Goal: Task Accomplishment & Management: Complete application form

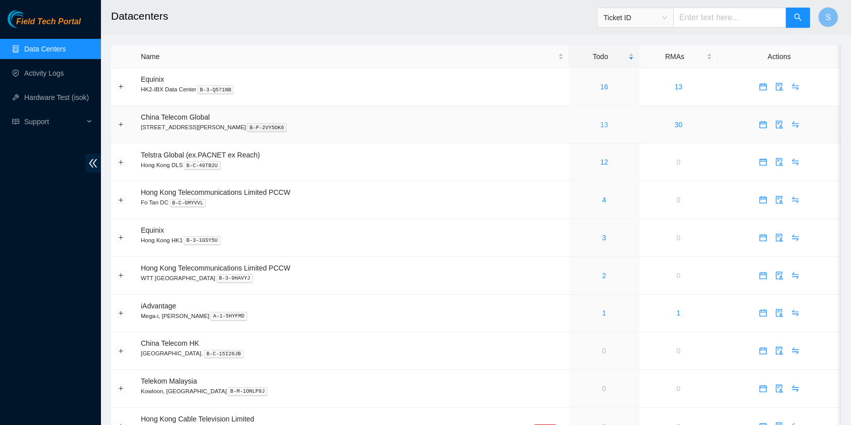
click at [600, 124] on link "13" at bounding box center [604, 125] width 8 height 8
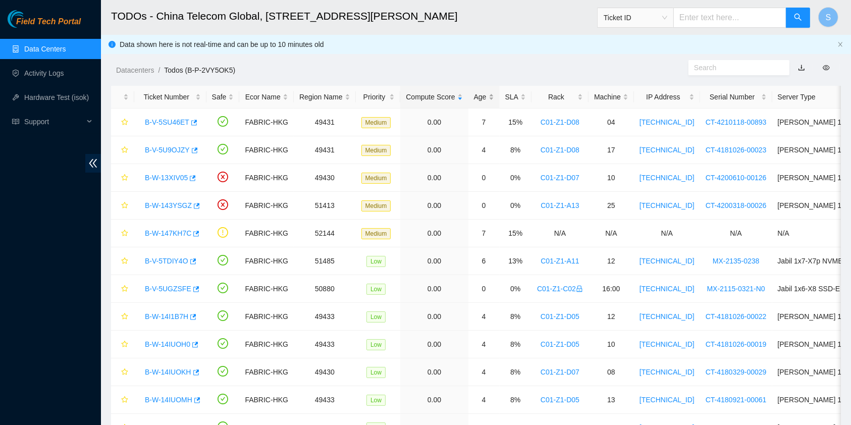
click at [477, 91] on div "Age" at bounding box center [484, 96] width 20 height 11
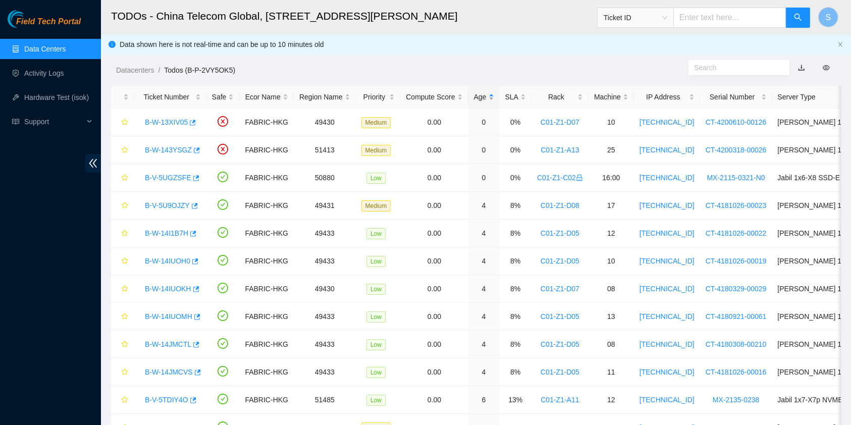
click at [483, 92] on div "Age" at bounding box center [484, 96] width 20 height 11
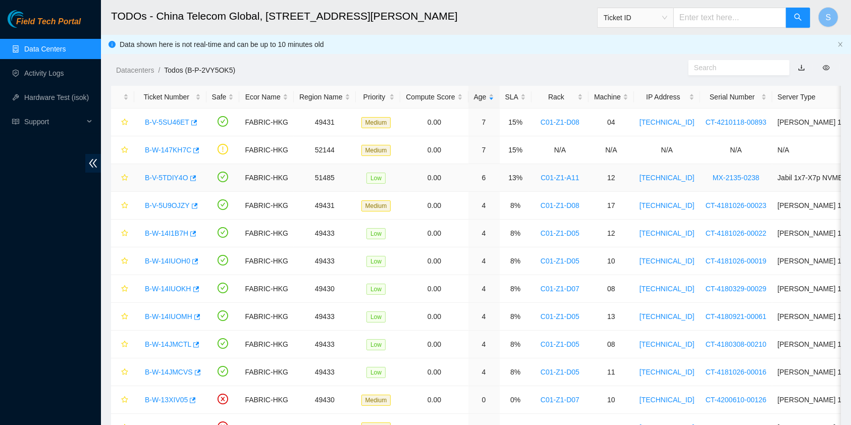
click at [157, 174] on link "B-V-5TDIY4O" at bounding box center [166, 178] width 43 height 8
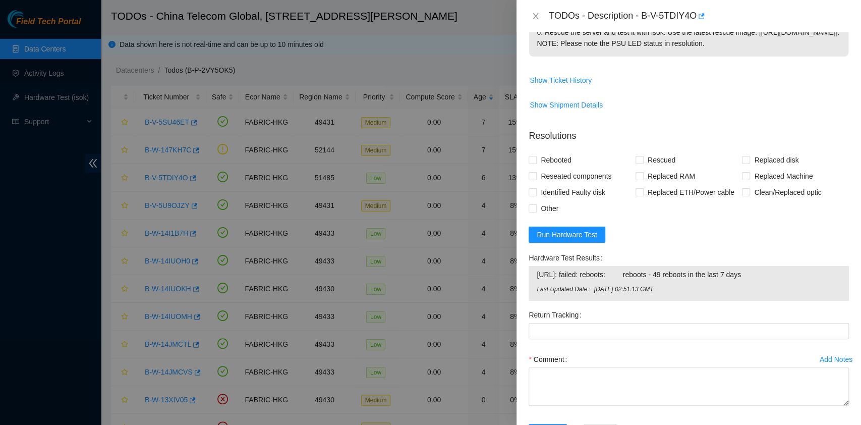
scroll to position [299, 0]
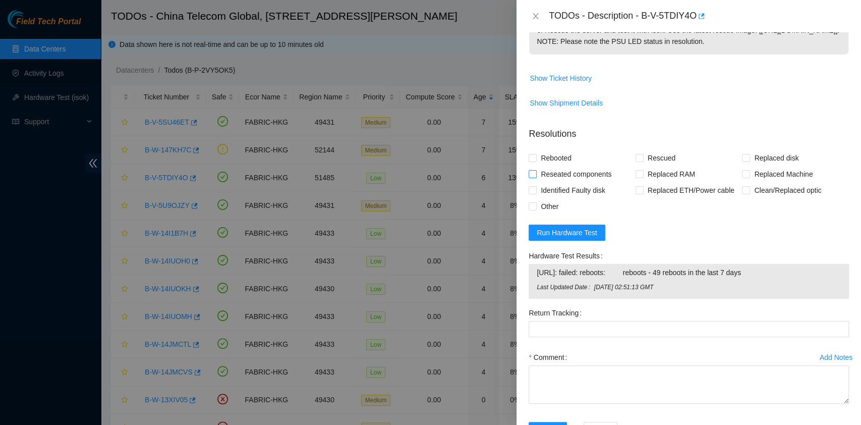
click at [561, 179] on span "Reseated components" at bounding box center [576, 174] width 79 height 16
click at [536, 177] on input "Reseated components" at bounding box center [532, 173] width 7 height 7
checkbox input "true"
click at [560, 166] on span "Rebooted" at bounding box center [556, 158] width 39 height 16
click at [536, 161] on input "Rebooted" at bounding box center [532, 157] width 7 height 7
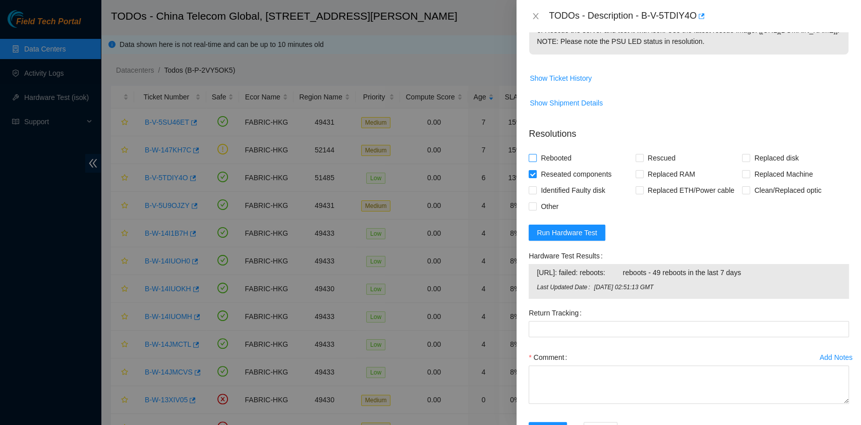
checkbox input "true"
click at [644, 166] on span "Rescued" at bounding box center [662, 158] width 36 height 16
click at [643, 161] on input "Rescued" at bounding box center [639, 157] width 7 height 7
click at [644, 166] on span "Rescued" at bounding box center [662, 158] width 36 height 16
click at [643, 161] on input "Rescued" at bounding box center [639, 157] width 7 height 7
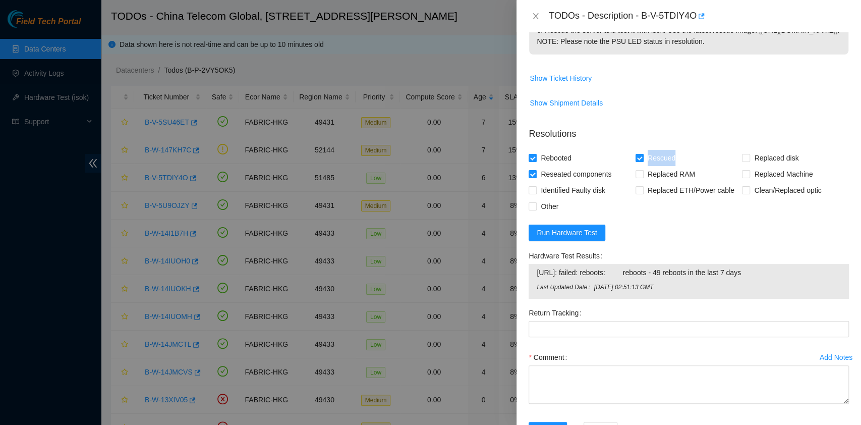
checkbox input "false"
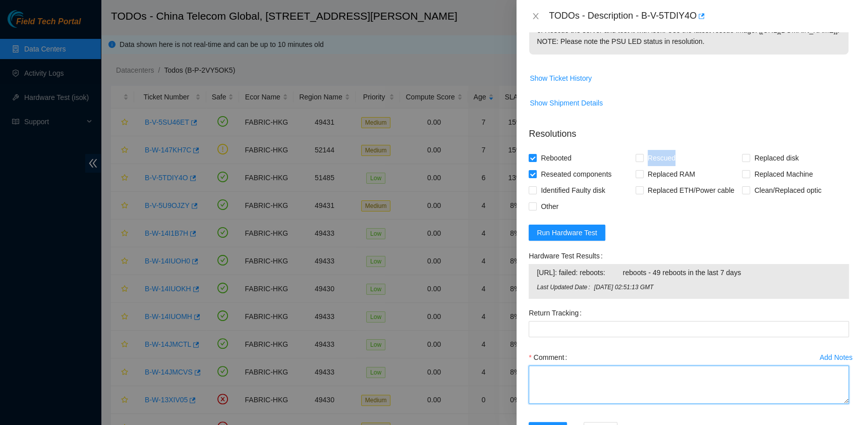
click at [623, 404] on textarea "Comment" at bounding box center [689, 384] width 320 height 38
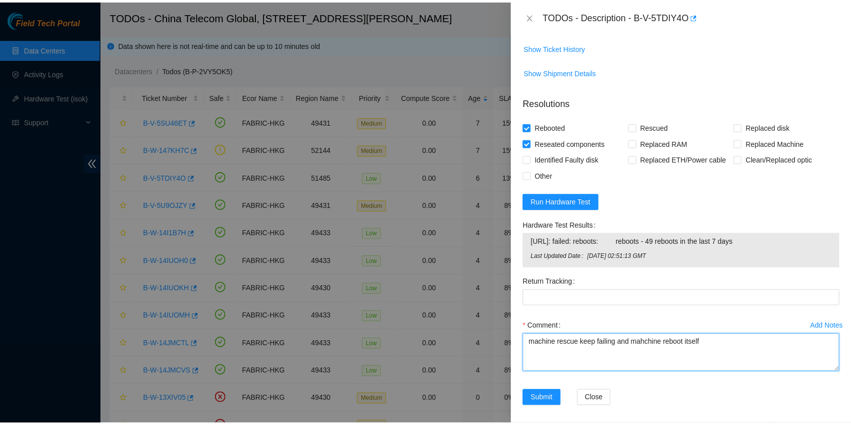
scroll to position [347, 0]
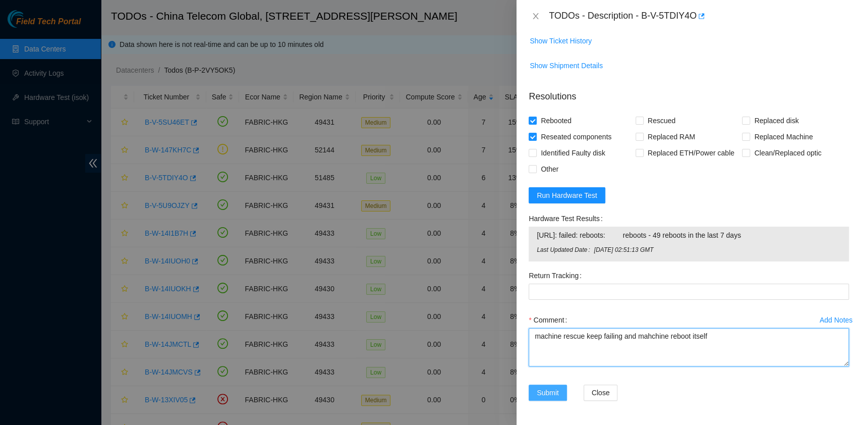
type textarea "machine rescue keep failing and mahchine reboot itself"
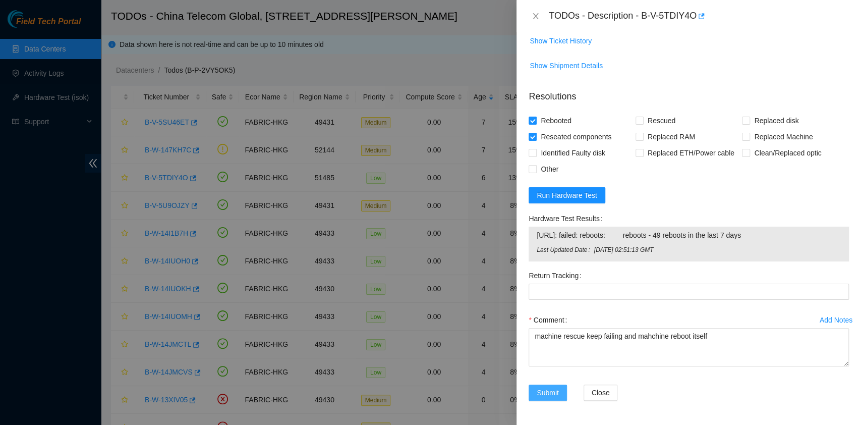
click at [542, 387] on span "Submit" at bounding box center [548, 392] width 22 height 11
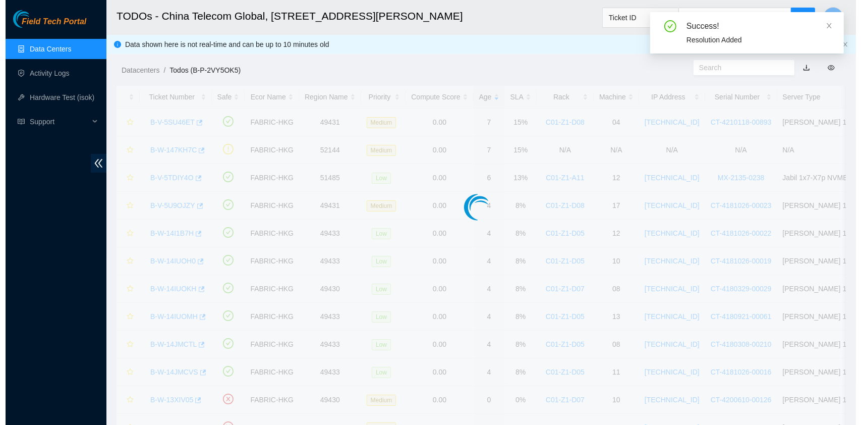
scroll to position [228, 0]
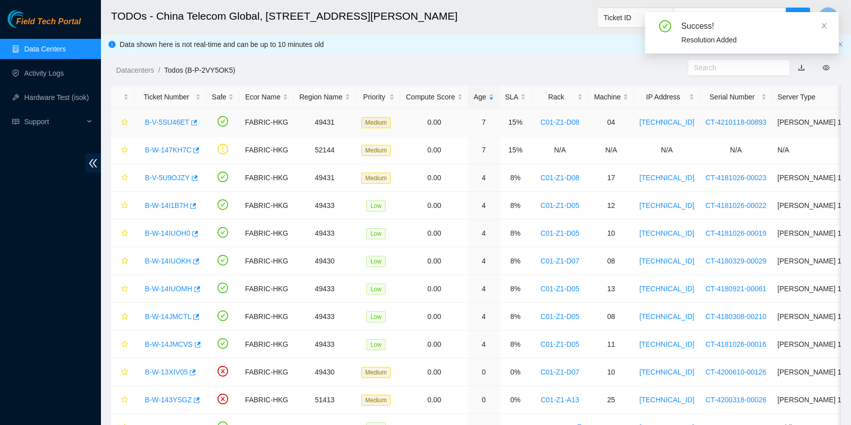
drag, startPoint x: 168, startPoint y: 122, endPoint x: 188, endPoint y: 128, distance: 21.7
click at [168, 122] on link "B-V-5SU46ET" at bounding box center [167, 122] width 44 height 8
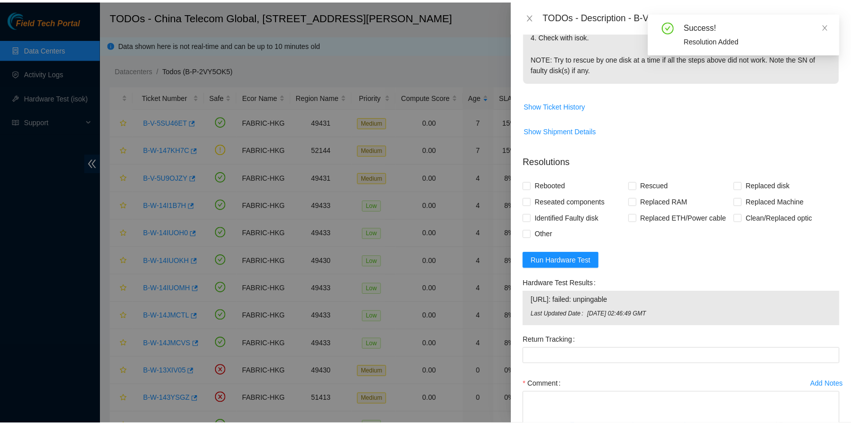
scroll to position [379, 0]
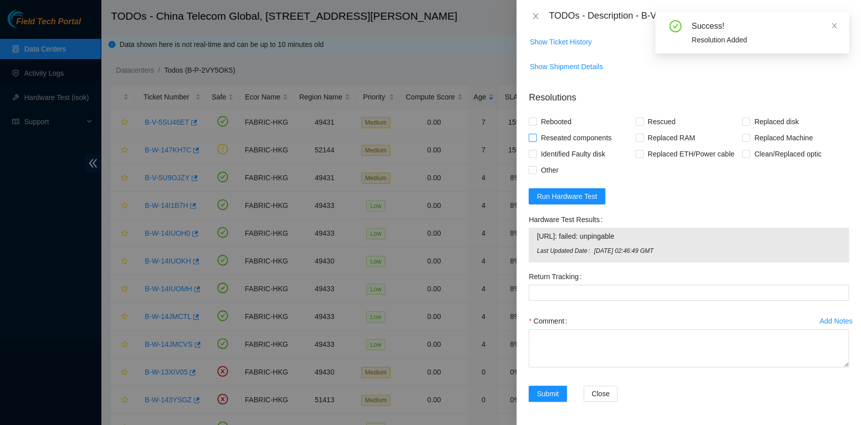
click at [564, 130] on span "Reseated components" at bounding box center [576, 138] width 79 height 16
click at [536, 134] on input "Reseated components" at bounding box center [532, 137] width 7 height 7
checkbox input "true"
click at [561, 122] on span "Rebooted" at bounding box center [556, 122] width 39 height 16
click at [536, 122] on input "Rebooted" at bounding box center [532, 121] width 7 height 7
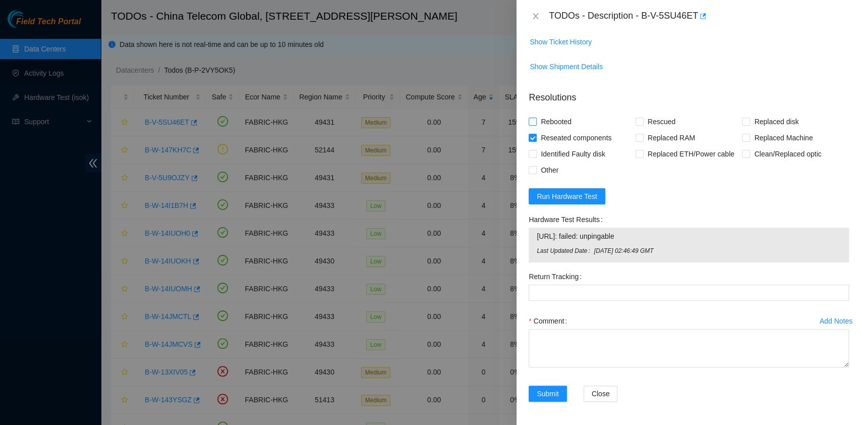
checkbox input "true"
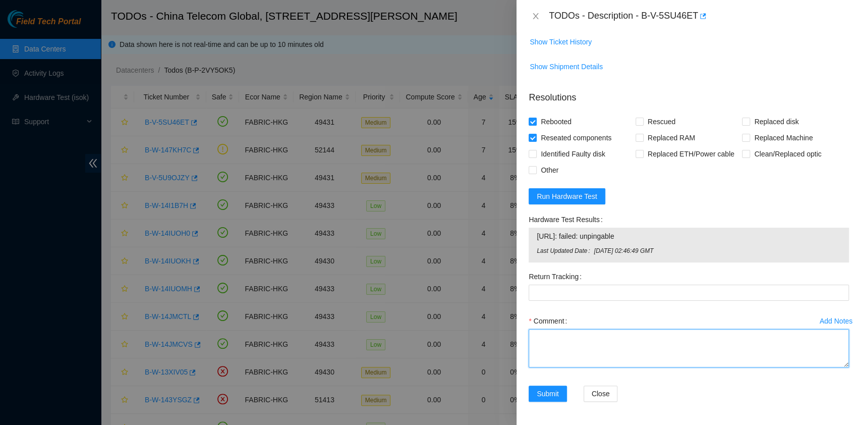
click at [598, 330] on textarea "Comment" at bounding box center [689, 348] width 320 height 38
type textarea "NO Vga to further trouble shoot even after reseating"
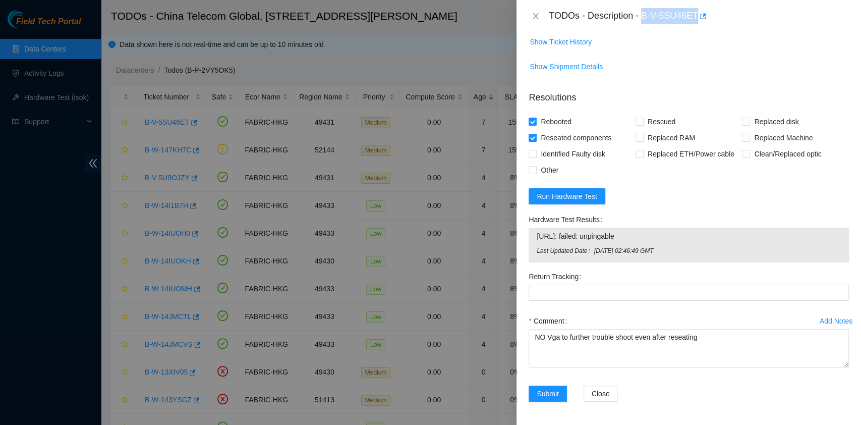
drag, startPoint x: 643, startPoint y: 17, endPoint x: 697, endPoint y: 32, distance: 56.2
click at [697, 32] on div "TODOs - Description - B-V-5SU46ET Problem Type Hardware Sub Type Tier 1 - Secur…" at bounding box center [689, 212] width 345 height 425
copy div "B-V-5SU46ET Problem Type Hardware Sub Type Tier 1 - Secure Rack Number C01-Z1-D…"
click at [557, 395] on span "Submit" at bounding box center [548, 393] width 22 height 11
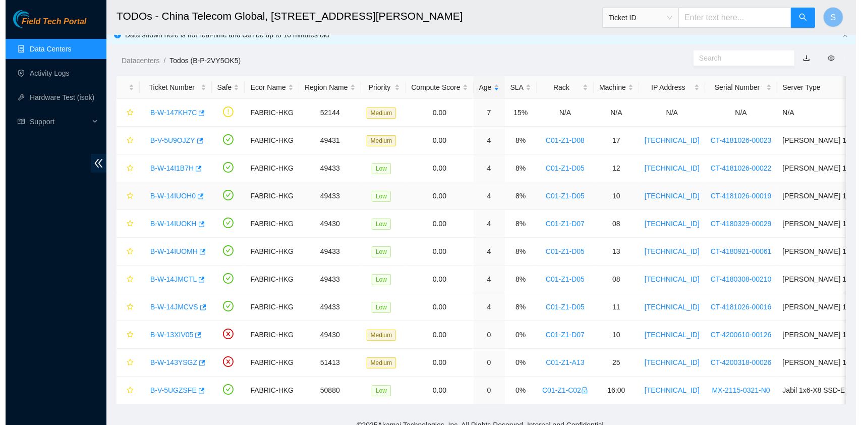
scroll to position [0, 0]
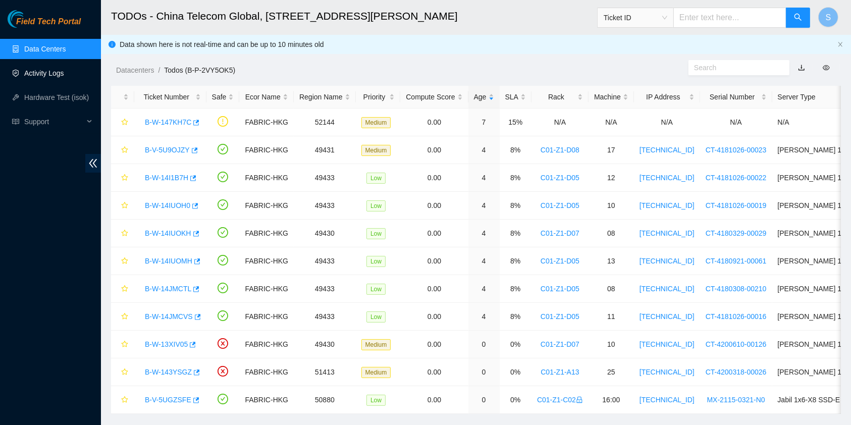
click at [51, 73] on link "Activity Logs" at bounding box center [44, 73] width 40 height 8
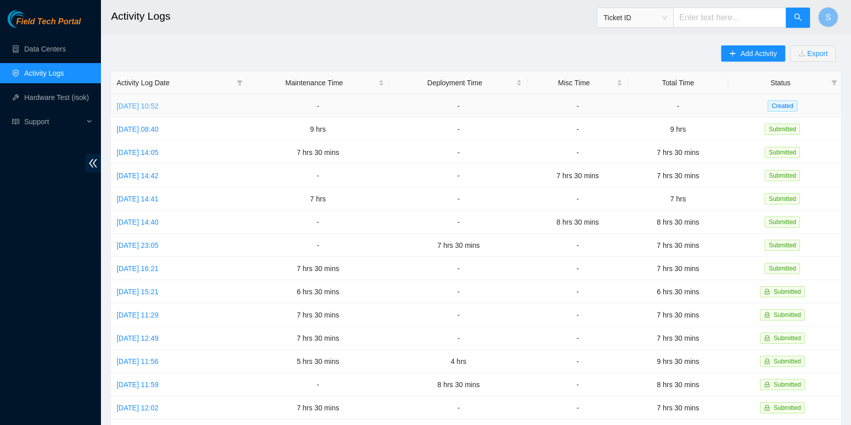
click at [158, 107] on link "Tue, 02 Sep 2025 10:52" at bounding box center [138, 106] width 42 height 8
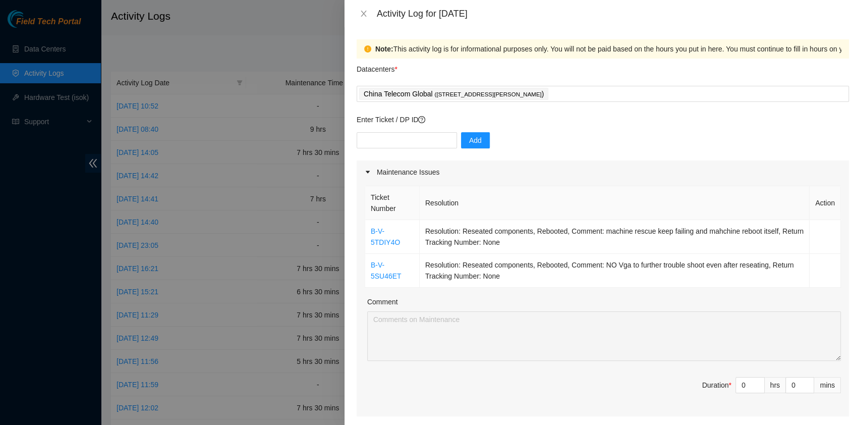
click at [400, 150] on div "Add" at bounding box center [603, 146] width 492 height 28
click at [403, 144] on input "text" at bounding box center [407, 140] width 100 height 16
paste input "B-V-5UEPT5D"
type input "B-V-5UEPT5D"
click at [469, 139] on span "Add" at bounding box center [475, 140] width 13 height 11
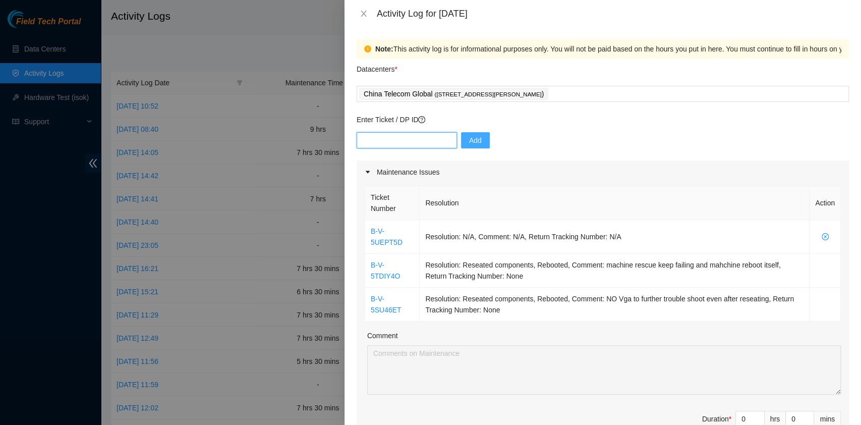
click at [408, 132] on input "text" at bounding box center [407, 140] width 100 height 16
paste input "B-V-5UJ85DB"
type input "B-V-5UJ85DB"
click at [469, 139] on span "Add" at bounding box center [475, 140] width 13 height 11
click at [405, 143] on input "text" at bounding box center [407, 140] width 100 height 16
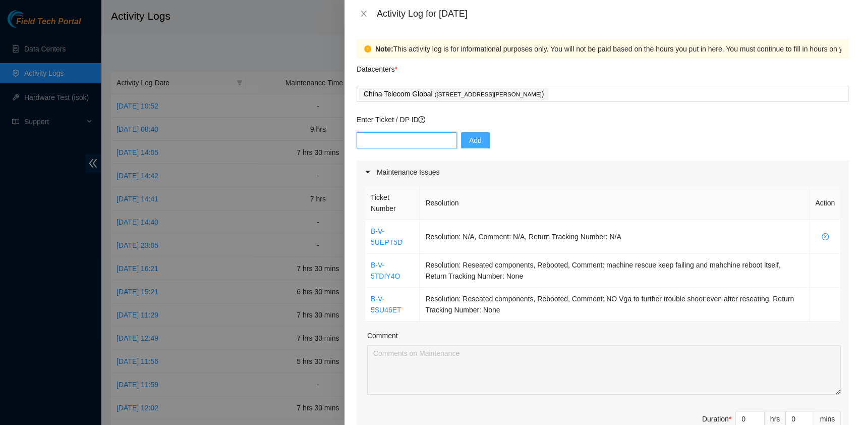
paste input "B-V-5UJ85DB"
type input "B-V-5UJ85DB"
click at [469, 140] on span "Add" at bounding box center [475, 140] width 13 height 11
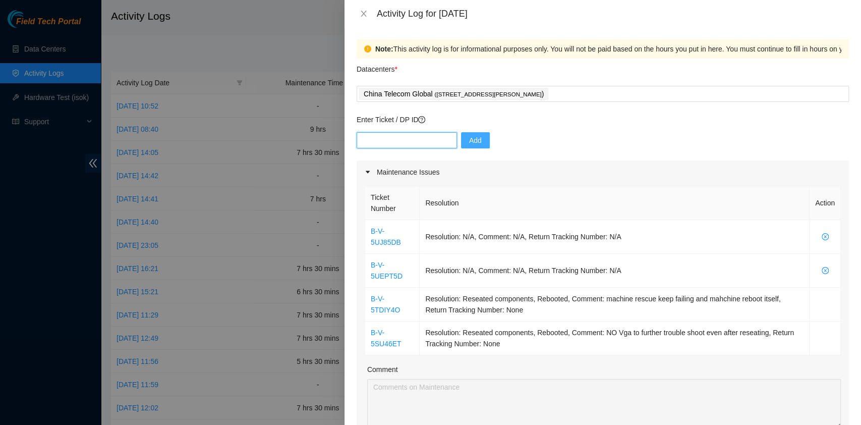
click at [382, 143] on input "text" at bounding box center [407, 140] width 100 height 16
paste input "B-V-5SB1ORH"
type input "B-V-5SB1ORH"
click at [480, 142] on button "Add" at bounding box center [475, 140] width 29 height 16
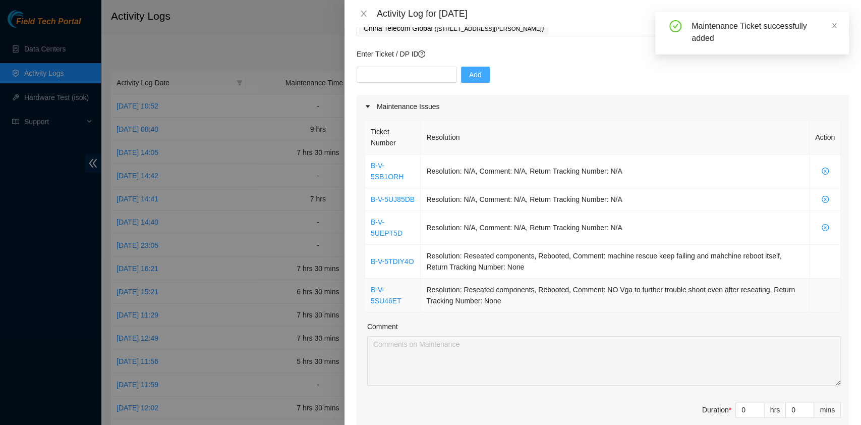
scroll to position [66, 0]
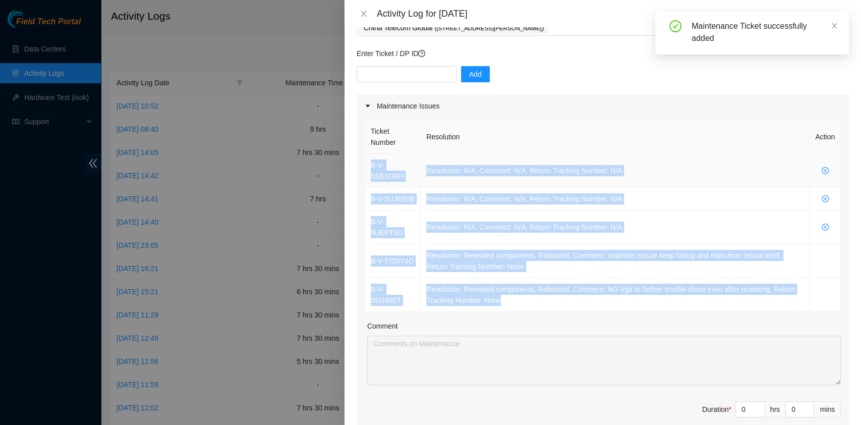
drag, startPoint x: 531, startPoint y: 295, endPoint x: 366, endPoint y: 169, distance: 207.3
click at [366, 169] on tbody "B-V-5SB1ORH Resolution: N/A, Comment: N/A, Return Tracking Number: N/A B-V-5UJ8…" at bounding box center [603, 233] width 476 height 158
copy tbody "B-V-5SB1ORH Resolution: N/A, Comment: N/A, Return Tracking Number: N/A B-V-5UJ8…"
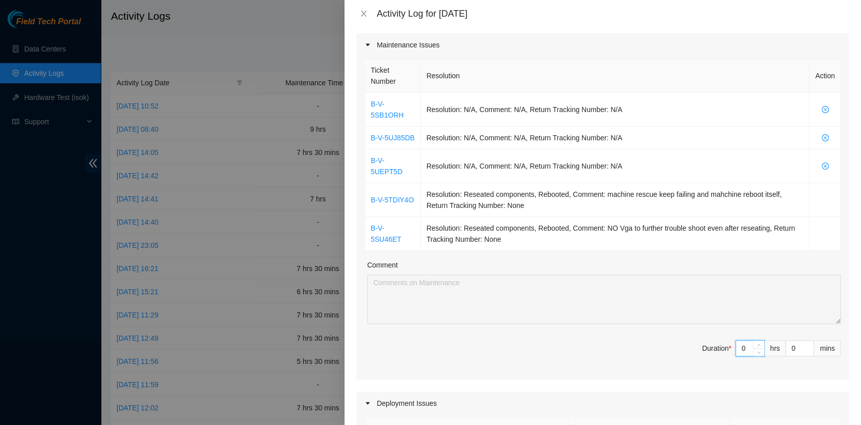
drag, startPoint x: 739, startPoint y: 344, endPoint x: 700, endPoint y: 341, distance: 39.0
click at [700, 341] on span "Duration * 0 hrs 0 mins" at bounding box center [603, 354] width 476 height 28
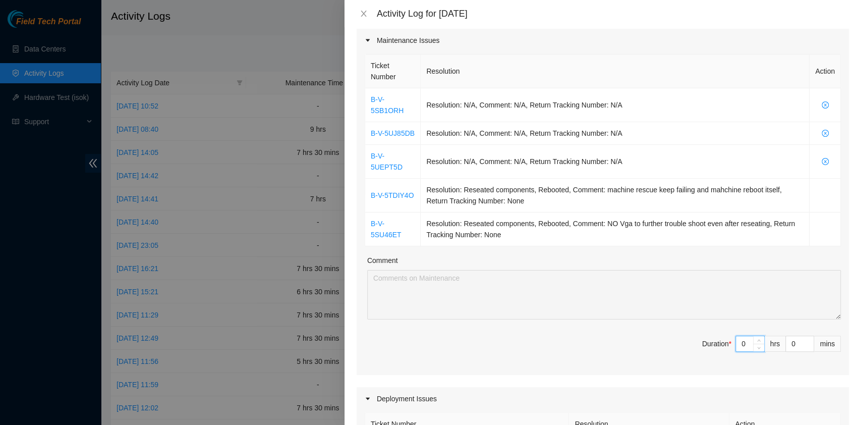
type input "6"
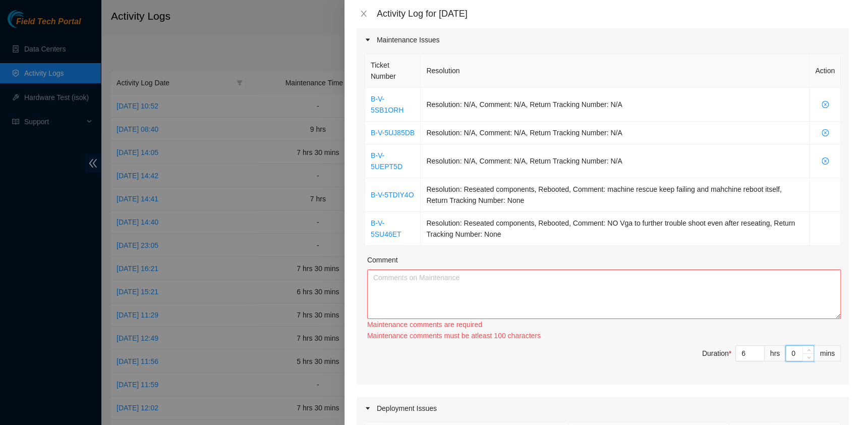
scroll to position [133, 0]
type input "3"
type input "30"
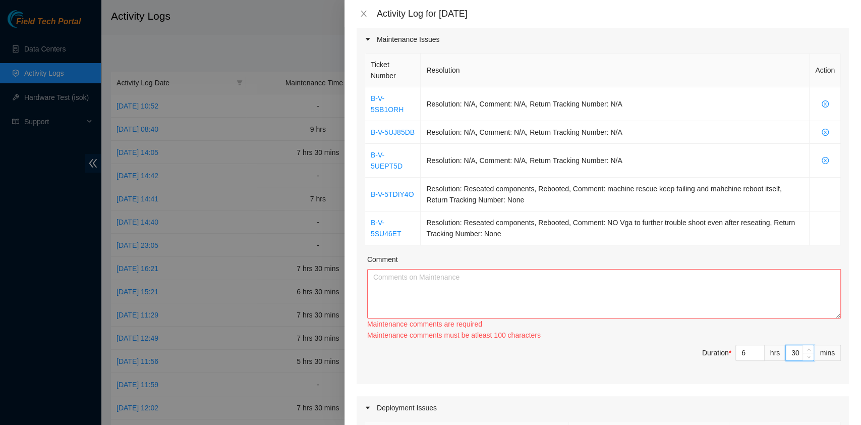
type input "30"
click at [417, 287] on textarea "Comment" at bounding box center [604, 293] width 474 height 49
paste textarea "B-V-5SB1ORH Resolution: N/A, Comment: N/A, Return Tracking Number: N/A B-V-5UJ8…"
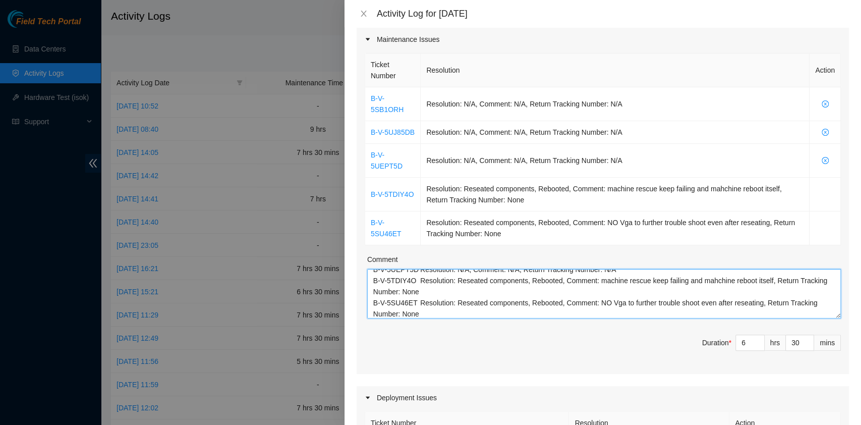
scroll to position [545, 0]
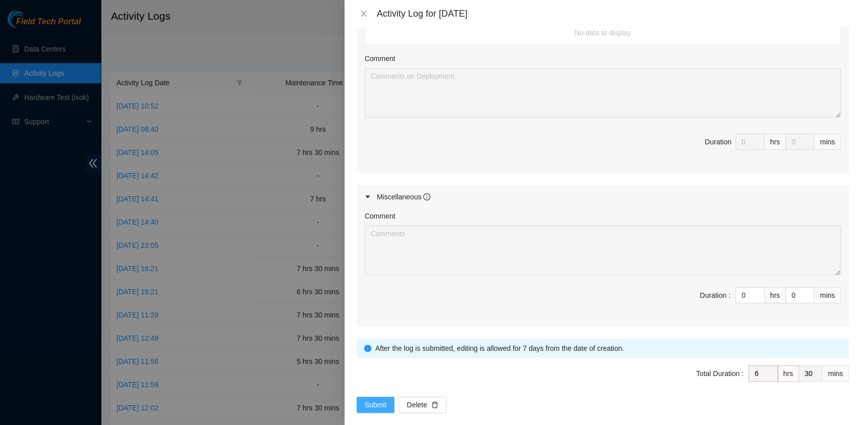
type textarea "B-V-5SB1ORH Resolution: N/A, Comment: N/A, Return Tracking Number: N/A B-V-5UJ8…"
click at [370, 399] on span "Submit" at bounding box center [376, 404] width 22 height 11
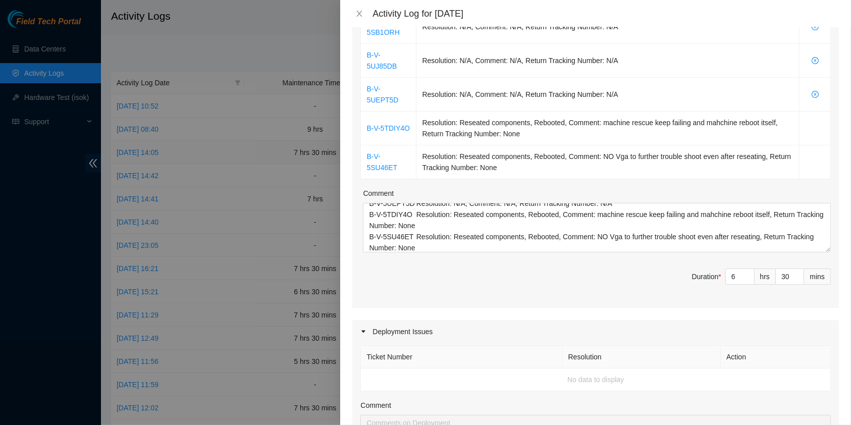
scroll to position [0, 0]
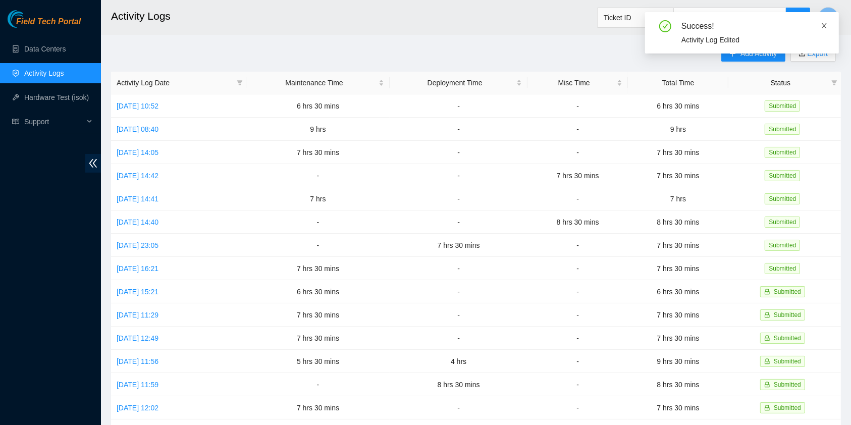
click at [823, 28] on icon "close" at bounding box center [823, 25] width 7 height 7
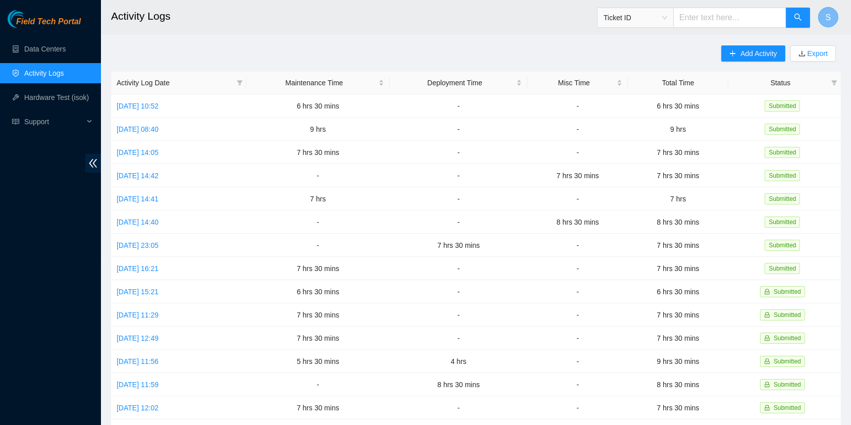
click at [833, 13] on button "S" at bounding box center [828, 17] width 20 height 20
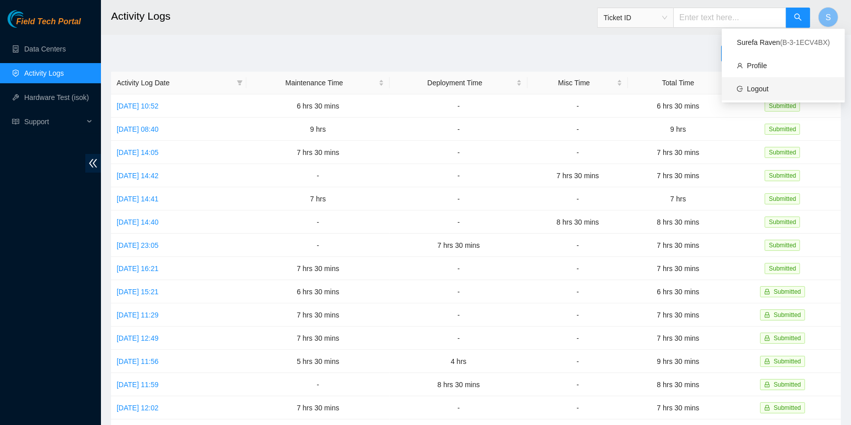
click at [768, 85] on link "Logout" at bounding box center [758, 89] width 22 height 8
